Goal: Task Accomplishment & Management: Use online tool/utility

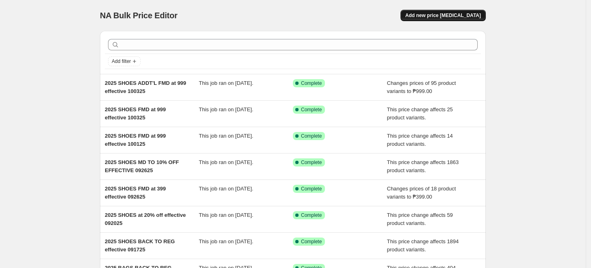
click at [441, 12] on span "Add new price [MEDICAL_DATA]" at bounding box center [442, 15] width 75 height 6
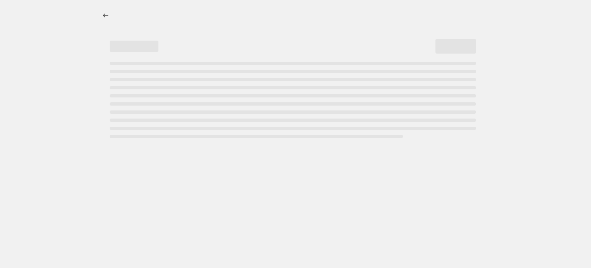
select select "percentage"
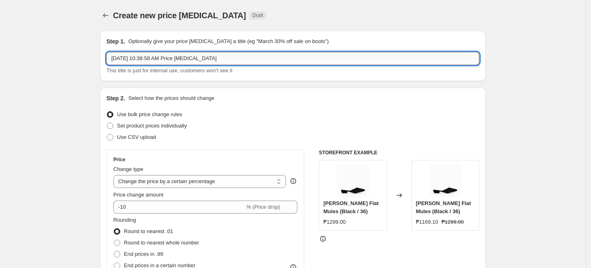
click at [164, 58] on input "[DATE] 10:38:58 AM Price [MEDICAL_DATA]" at bounding box center [292, 58] width 373 height 13
drag, startPoint x: 226, startPoint y: 59, endPoint x: 36, endPoint y: 56, distance: 190.8
type input "2025 BAGS - QUINERY FMD at 1499 effective 100925"
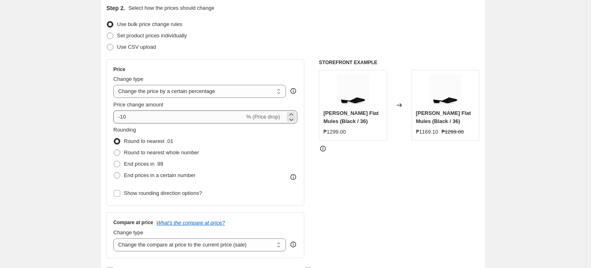
scroll to position [45, 0]
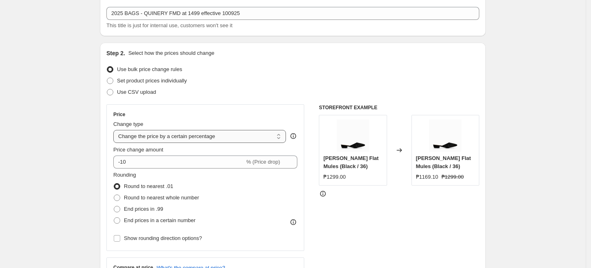
click at [153, 135] on select "Change the price to a certain amount Change the price by a certain amount Chang…" at bounding box center [199, 136] width 172 height 13
select select "bcap"
click at [115, 130] on select "Change the price to a certain amount Change the price by a certain amount Chang…" at bounding box center [199, 136] width 172 height 13
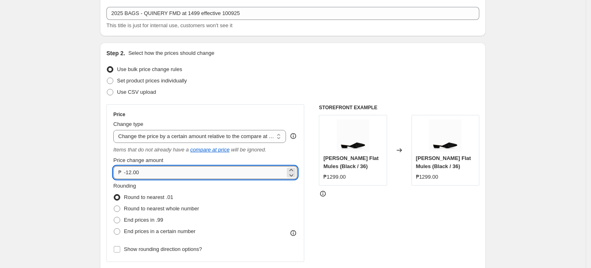
click at [129, 168] on input "-12.00" at bounding box center [204, 172] width 161 height 13
type input "-1000.00"
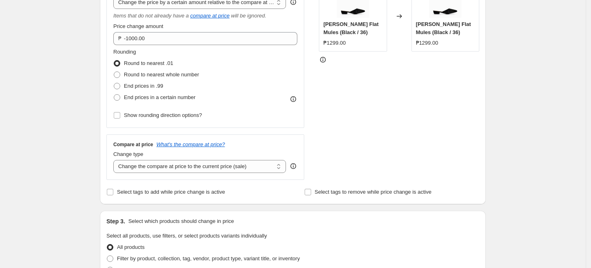
scroll to position [180, 0]
click at [140, 75] on span "Round to nearest whole number" at bounding box center [161, 73] width 75 height 6
click at [114, 71] on input "Round to nearest whole number" at bounding box center [114, 70] width 0 height 0
radio input "true"
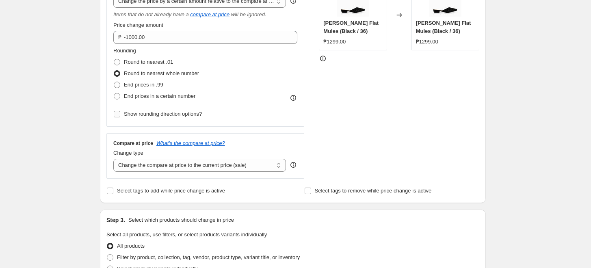
click at [127, 116] on span "Show rounding direction options?" at bounding box center [163, 114] width 78 height 6
click at [120, 116] on input "Show rounding direction options?" at bounding box center [117, 114] width 6 height 6
checkbox input "true"
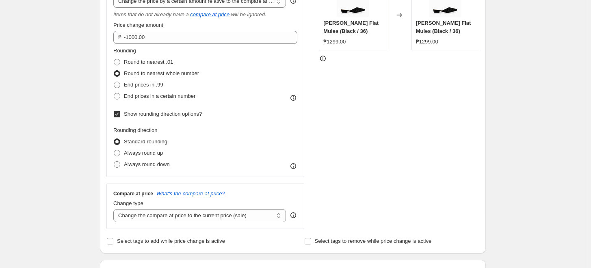
click at [130, 163] on span "Always round down" at bounding box center [147, 164] width 46 height 6
click at [114, 162] on input "Always round down" at bounding box center [114, 161] width 0 height 0
radio input "true"
click at [60, 166] on div "Create new price [MEDICAL_DATA]. This page is ready Create new price [MEDICAL_D…" at bounding box center [292, 256] width 585 height 872
click at [139, 217] on select "Change the compare at price to the current price (sale) Change the compare at p…" at bounding box center [199, 215] width 172 height 13
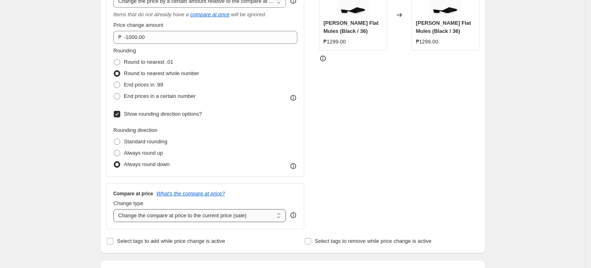
select select "no_change"
click at [115, 209] on select "Change the compare at price to the current price (sale) Change the compare at p…" at bounding box center [199, 215] width 172 height 13
click at [49, 189] on div "Create new price [MEDICAL_DATA]. This page is ready Create new price [MEDICAL_D…" at bounding box center [292, 256] width 585 height 872
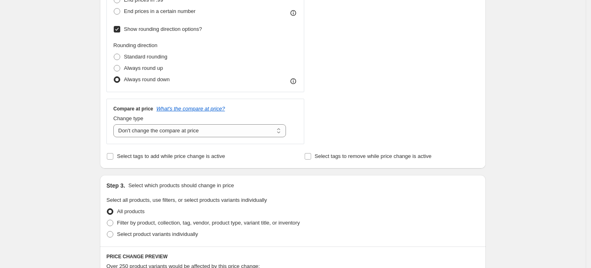
scroll to position [315, 0]
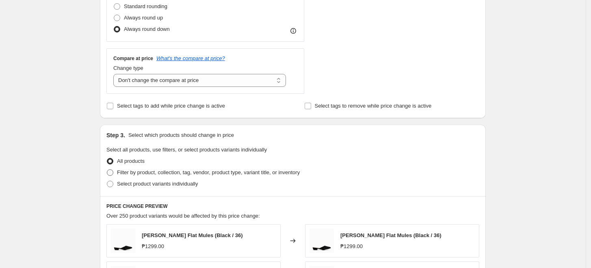
click at [135, 172] on span "Filter by product, collection, tag, vendor, product type, variant title, or inv…" at bounding box center [208, 172] width 183 height 6
click at [107, 170] on input "Filter by product, collection, tag, vendor, product type, variant title, or inv…" at bounding box center [107, 169] width 0 height 0
radio input "true"
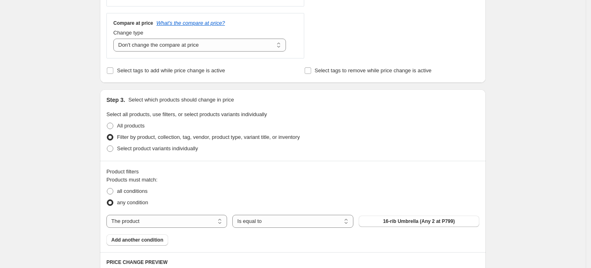
scroll to position [406, 0]
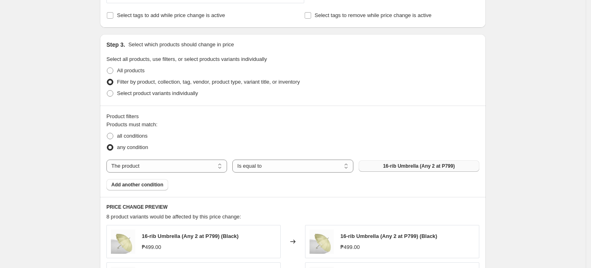
click at [412, 165] on span "16-rib Umbrella (Any 2 at P799)" at bounding box center [419, 166] width 72 height 6
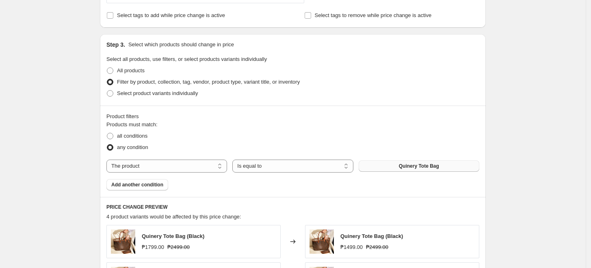
click at [584, 153] on div "Create new price [MEDICAL_DATA]. This page is ready Create new price [MEDICAL_D…" at bounding box center [292, 57] width 585 height 926
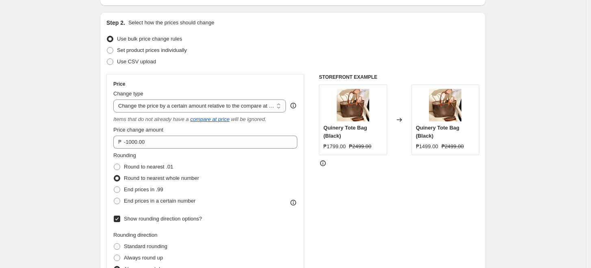
scroll to position [90, 0]
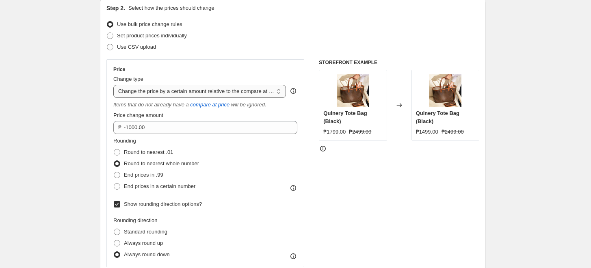
click at [202, 90] on select "Change the price to a certain amount Change the price by a certain amount Chang…" at bounding box center [199, 91] width 172 height 13
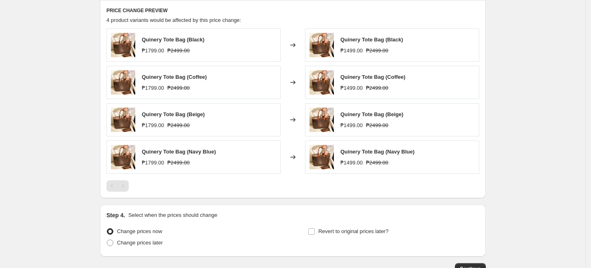
scroll to position [631, 0]
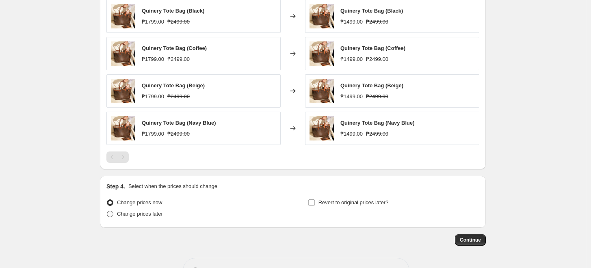
click at [130, 212] on span "Change prices later" at bounding box center [140, 214] width 46 height 6
click at [107, 211] on input "Change prices later" at bounding box center [107, 211] width 0 height 0
radio input "true"
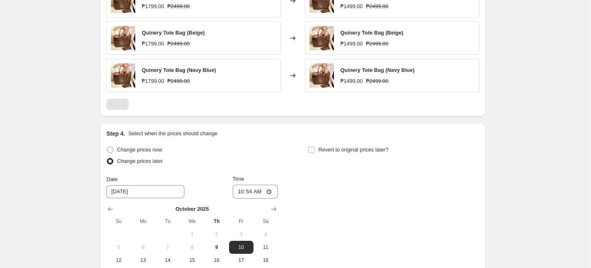
scroll to position [766, 0]
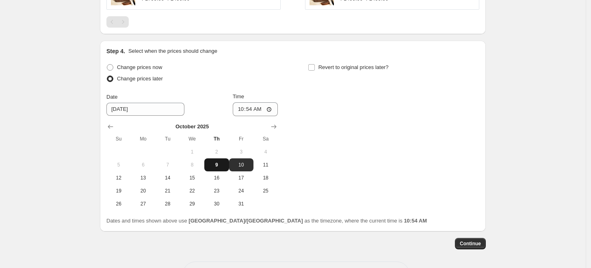
click at [219, 166] on span "9" at bounding box center [216, 165] width 18 height 6
type input "[DATE]"
click at [244, 112] on input "10:54" at bounding box center [255, 109] width 45 height 14
type input "12:00"
click at [348, 141] on div "Change prices now Change prices later Date [DATE] Time 12:00 [DATE] Su Mo Tu We…" at bounding box center [292, 136] width 373 height 149
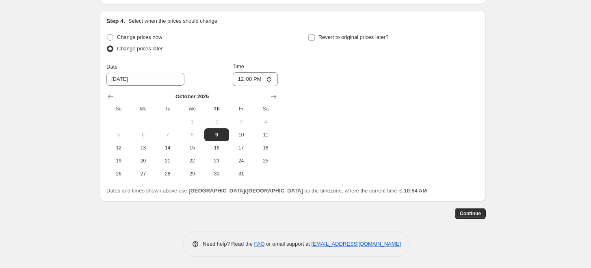
scroll to position [797, 0]
click at [466, 210] on span "Continue" at bounding box center [469, 213] width 21 height 6
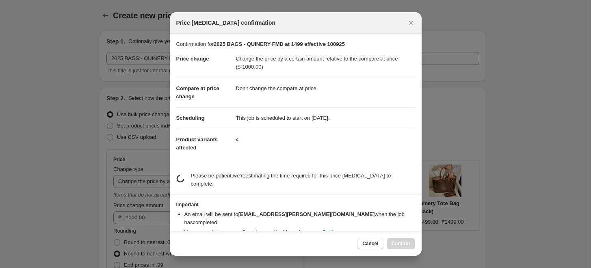
scroll to position [0, 0]
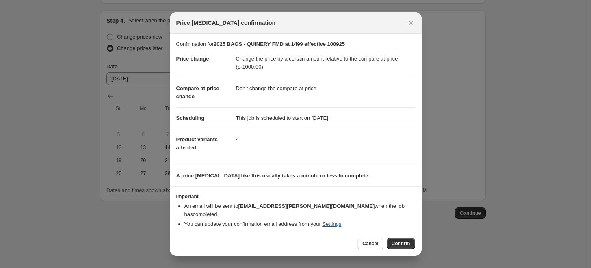
click at [400, 243] on span "Confirm" at bounding box center [400, 243] width 19 height 6
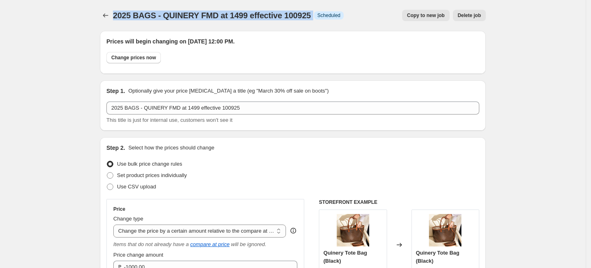
drag, startPoint x: 115, startPoint y: 12, endPoint x: 315, endPoint y: 15, distance: 199.7
click at [315, 15] on div "2025 BAGS - QUINERY FMD at 1499 effective 100925 Info Scheduled" at bounding box center [228, 15] width 231 height 11
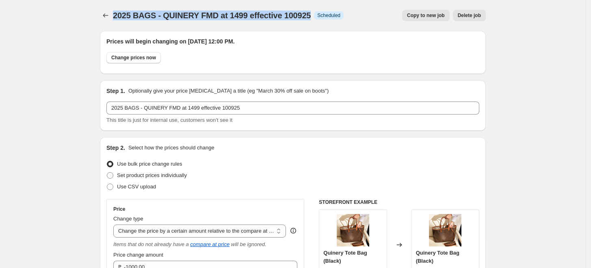
drag, startPoint x: 116, startPoint y: 12, endPoint x: 313, endPoint y: 19, distance: 197.8
click at [313, 19] on div "2025 BAGS - QUINERY FMD at 1499 effective 100925 Info Scheduled" at bounding box center [228, 15] width 231 height 11
copy span "2025 BAGS - QUINERY FMD at 1499 effective 100925"
click at [110, 12] on icon "Price change jobs" at bounding box center [105, 15] width 8 height 8
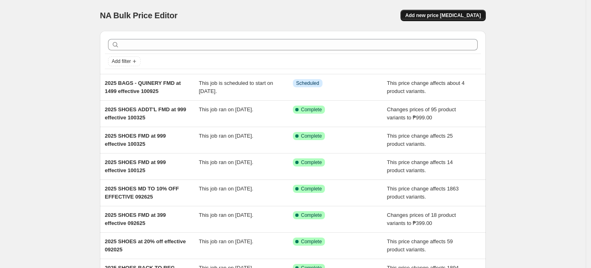
click at [444, 14] on span "Add new price [MEDICAL_DATA]" at bounding box center [442, 15] width 75 height 6
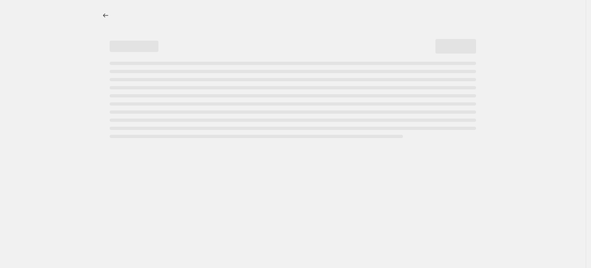
select select "percentage"
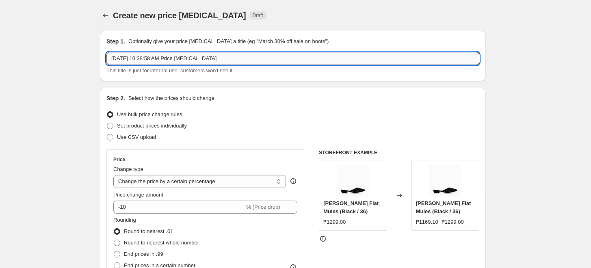
click at [228, 61] on input "[DATE] 10:38:58 AM Price [MEDICAL_DATA]" at bounding box center [292, 58] width 373 height 13
paste input "2025 BAGS - QUINERY FMD at 1499 effective 100925"
drag, startPoint x: 144, startPoint y: 56, endPoint x: 166, endPoint y: 56, distance: 21.1
click at [166, 56] on input "2025 BAGS - QUINERY FMD at 1499 effective 100925" at bounding box center [292, 58] width 373 height 13
type input "2025 BAGS - SANTANIA FMD at 1499 effective 100925"
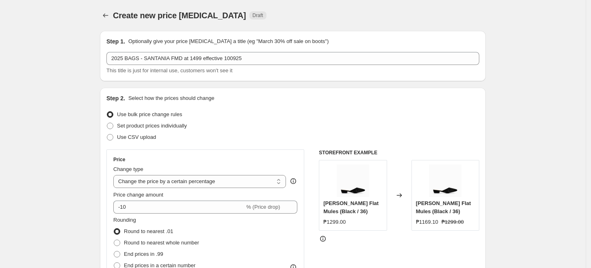
scroll to position [45, 0]
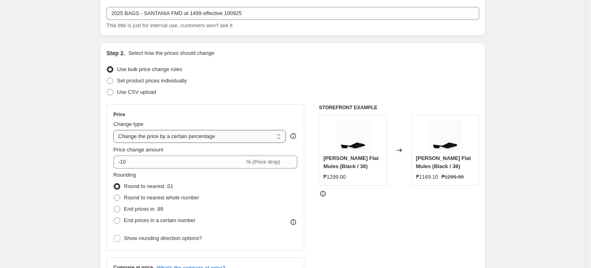
click at [151, 138] on select "Change the price to a certain amount Change the price by a certain amount Chang…" at bounding box center [199, 136] width 172 height 13
select select "bcap"
click at [115, 130] on select "Change the price to a certain amount Change the price by a certain amount Chang…" at bounding box center [199, 136] width 172 height 13
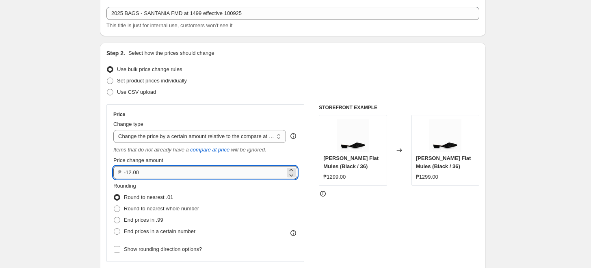
click at [133, 173] on input "-12.00" at bounding box center [204, 172] width 161 height 13
type input "-700.00"
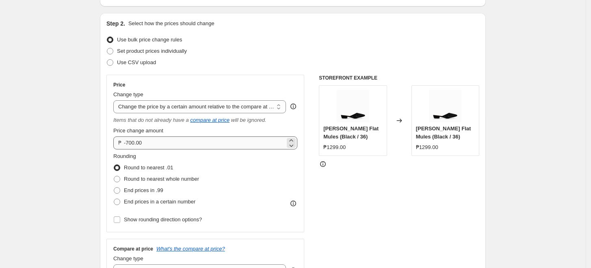
scroll to position [90, 0]
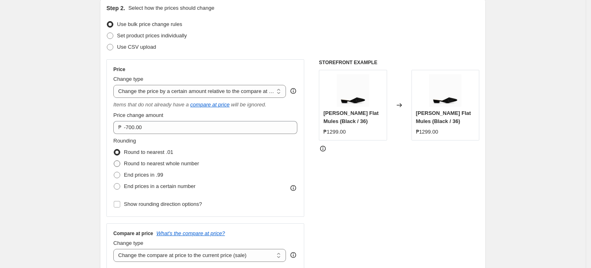
click at [156, 161] on span "Round to nearest whole number" at bounding box center [161, 163] width 75 height 6
click at [114, 161] on input "Round to nearest whole number" at bounding box center [114, 160] width 0 height 0
radio input "true"
click at [157, 204] on span "Show rounding direction options?" at bounding box center [163, 204] width 78 height 6
click at [120, 204] on input "Show rounding direction options?" at bounding box center [117, 204] width 6 height 6
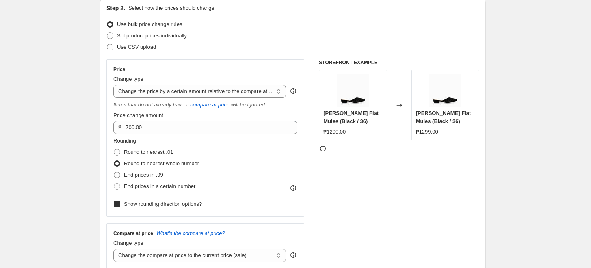
checkbox input "true"
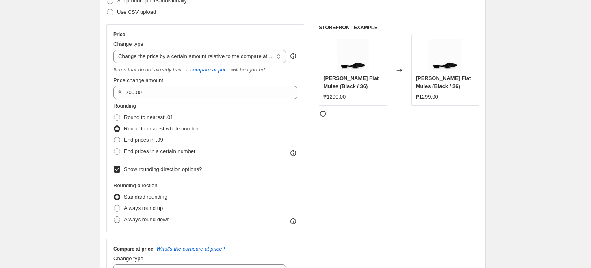
scroll to position [180, 0]
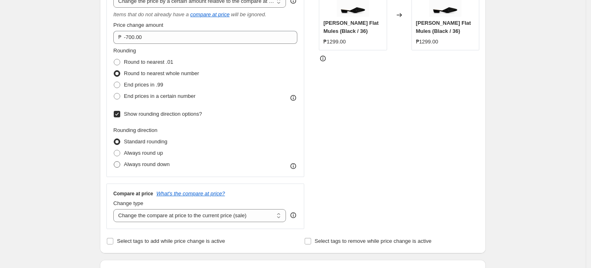
click at [146, 165] on span "Always round down" at bounding box center [147, 164] width 46 height 6
click at [114, 162] on input "Always round down" at bounding box center [114, 161] width 0 height 0
radio input "true"
click at [145, 216] on select "Change the compare at price to the current price (sale) Change the compare at p…" at bounding box center [199, 215] width 172 height 13
select select "no_change"
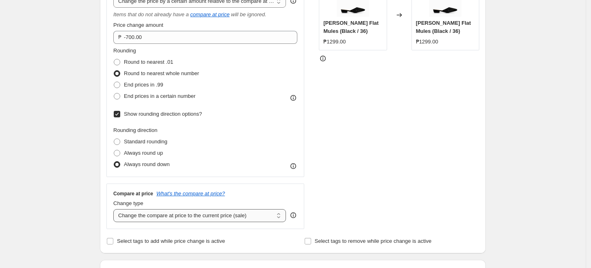
click at [115, 209] on select "Change the compare at price to the current price (sale) Change the compare at p…" at bounding box center [199, 215] width 172 height 13
click at [67, 184] on div "Create new price [MEDICAL_DATA]. This page is ready Create new price [MEDICAL_D…" at bounding box center [292, 256] width 585 height 872
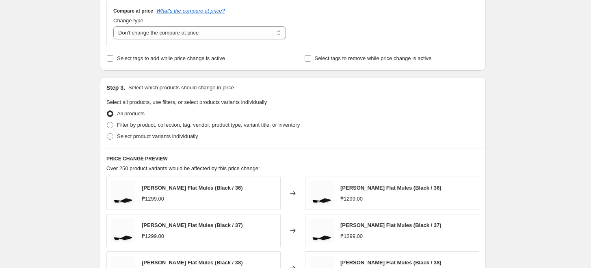
scroll to position [360, 0]
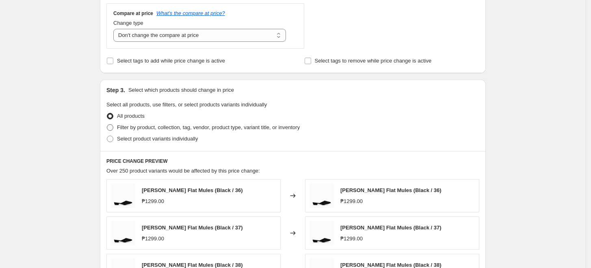
click at [128, 128] on span "Filter by product, collection, tag, vendor, product type, variant title, or inv…" at bounding box center [208, 127] width 183 height 6
click at [107, 125] on input "Filter by product, collection, tag, vendor, product type, variant title, or inv…" at bounding box center [107, 124] width 0 height 0
radio input "true"
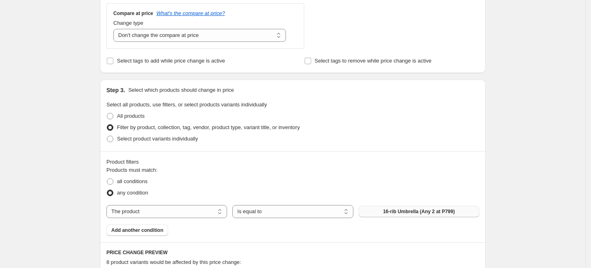
click at [405, 210] on span "16-rib Umbrella (Any 2 at P799)" at bounding box center [419, 211] width 72 height 6
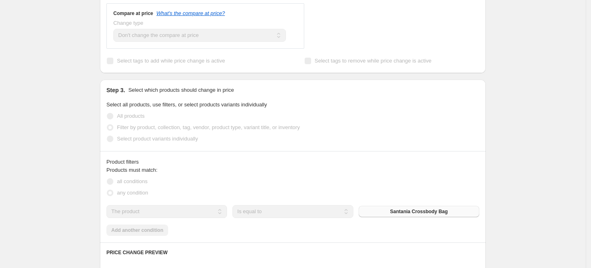
click at [36, 170] on div "Create new price [MEDICAL_DATA]. This page is ready Create new price [MEDICAL_D…" at bounding box center [292, 122] width 585 height 964
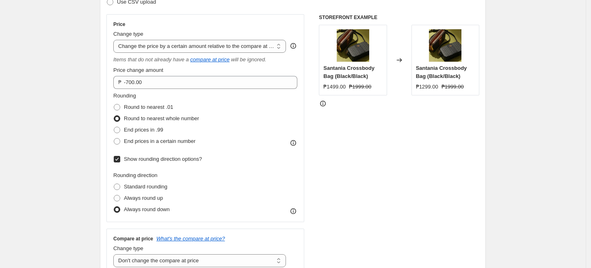
scroll to position [0, 0]
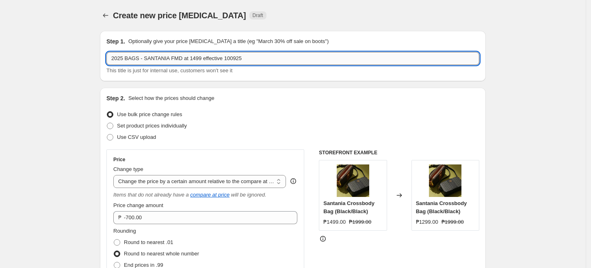
drag, startPoint x: 199, startPoint y: 57, endPoint x: 192, endPoint y: 58, distance: 7.3
click at [192, 58] on input "2025 BAGS - SANTANIA FMD at 1499 effective 100925" at bounding box center [292, 58] width 373 height 13
type input "2025 BAGS - SANTANIA FMD at 1299 effective 100925"
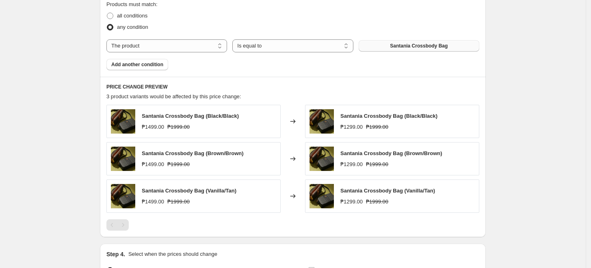
scroll to position [586, 0]
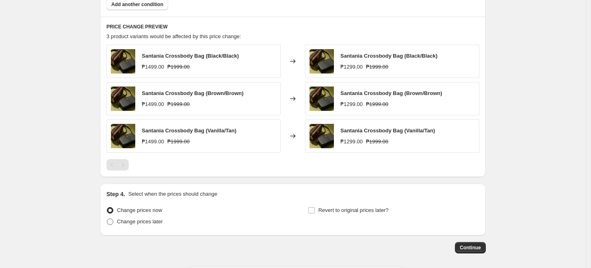
click at [126, 220] on span "Change prices later" at bounding box center [140, 221] width 46 height 6
click at [107, 219] on input "Change prices later" at bounding box center [107, 218] width 0 height 0
radio input "true"
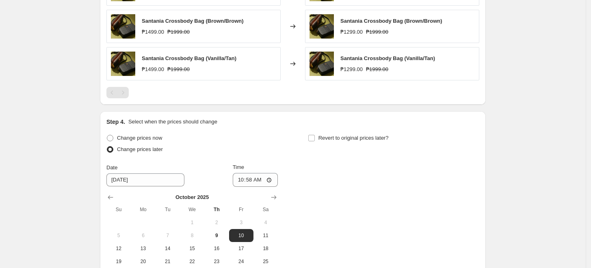
scroll to position [721, 0]
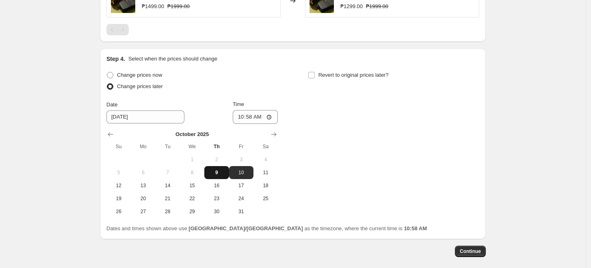
click at [216, 172] on span "9" at bounding box center [216, 172] width 18 height 6
type input "[DATE]"
click at [244, 118] on input "10:58" at bounding box center [255, 117] width 45 height 14
type input "12:00"
click at [359, 149] on div "Change prices now Change prices later Date [DATE] Time 12:00 [DATE] Su Mo Tu We…" at bounding box center [292, 143] width 373 height 149
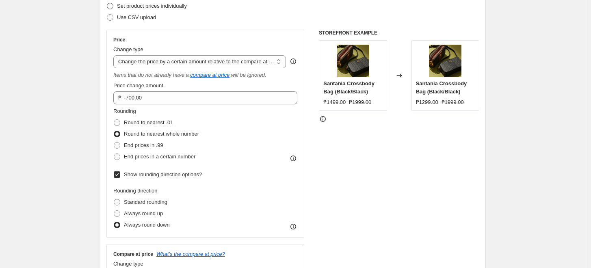
scroll to position [135, 0]
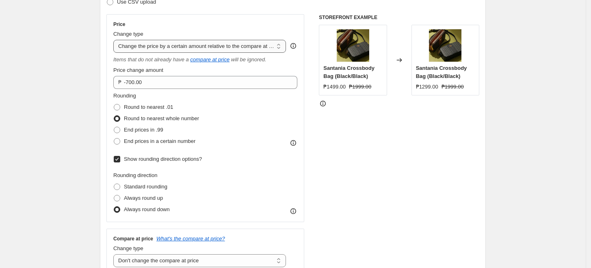
click at [183, 48] on select "Change the price to a certain amount Change the price by a certain amount Chang…" at bounding box center [199, 46] width 172 height 13
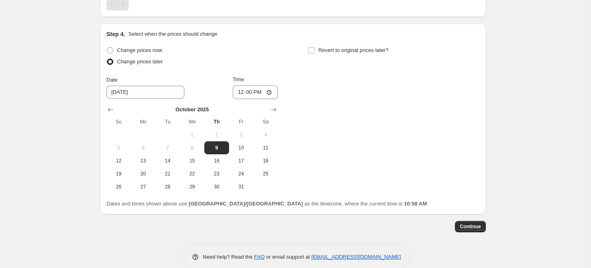
scroll to position [760, 0]
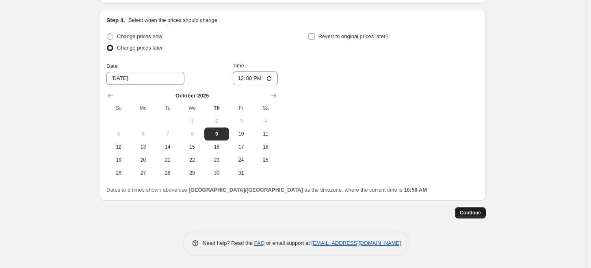
click at [473, 215] on span "Continue" at bounding box center [469, 212] width 21 height 6
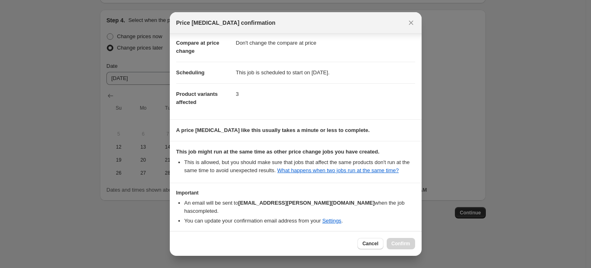
scroll to position [71, 0]
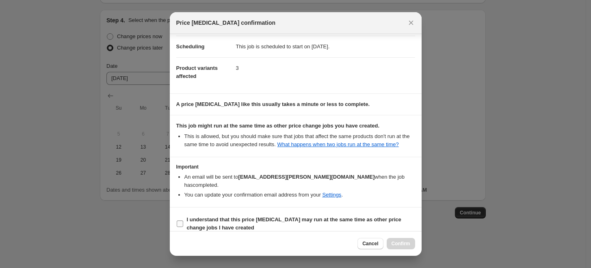
click at [180, 220] on input "I understand that this price [MEDICAL_DATA] may run at the same time as other p…" at bounding box center [180, 223] width 6 height 6
checkbox input "true"
click at [397, 241] on span "Confirm" at bounding box center [400, 243] width 19 height 6
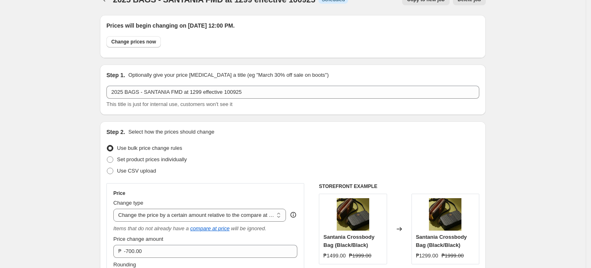
scroll to position [0, 0]
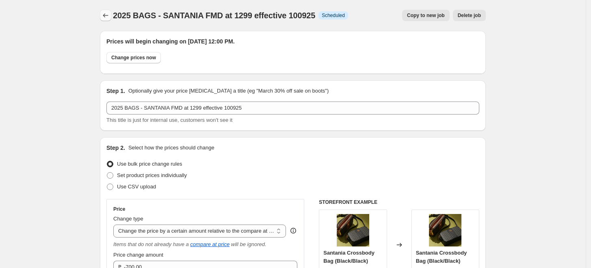
click at [104, 13] on icon "Price change jobs" at bounding box center [105, 15] width 8 height 8
